Goal: Communication & Community: Answer question/provide support

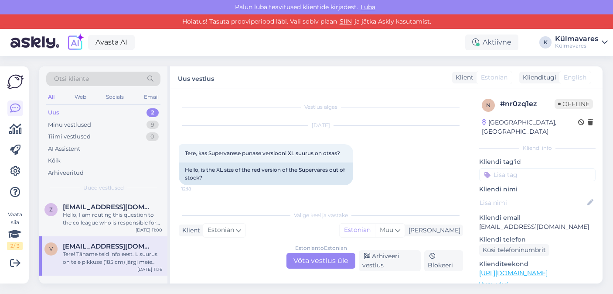
scroll to position [1091, 0]
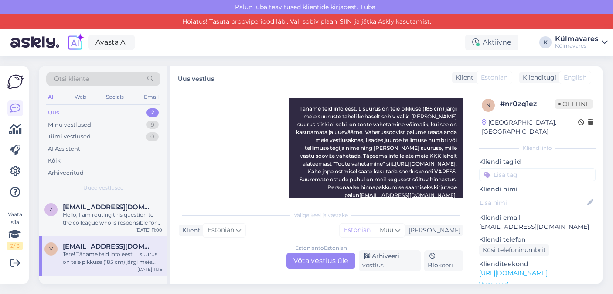
click at [99, 113] on div "Uus 2" at bounding box center [103, 112] width 114 height 12
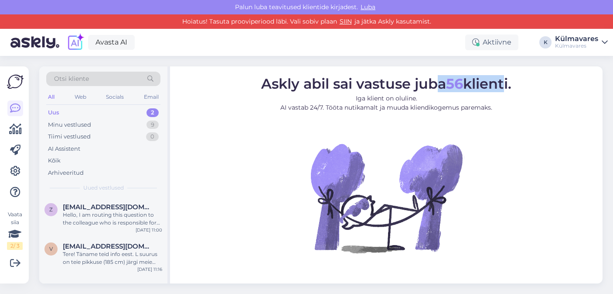
drag, startPoint x: 433, startPoint y: 87, endPoint x: 504, endPoint y: 89, distance: 71.6
click at [504, 89] on span "Askly abil sai vastuse juba 56 klienti." at bounding box center [386, 83] width 250 height 17
click at [106, 127] on div "Minu vestlused 9" at bounding box center [103, 125] width 114 height 12
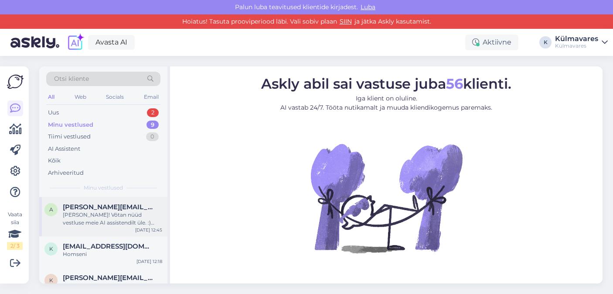
click at [98, 216] on div "[PERSON_NAME]! Võtan nüüd vestluse meie AI assistendilt üle. :) Saame teie tell…" at bounding box center [112, 219] width 99 height 16
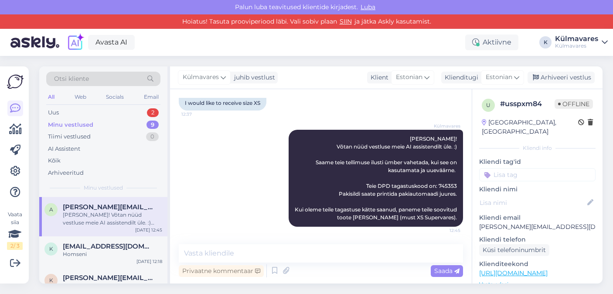
scroll to position [567, 0]
